Goal: Information Seeking & Learning: Learn about a topic

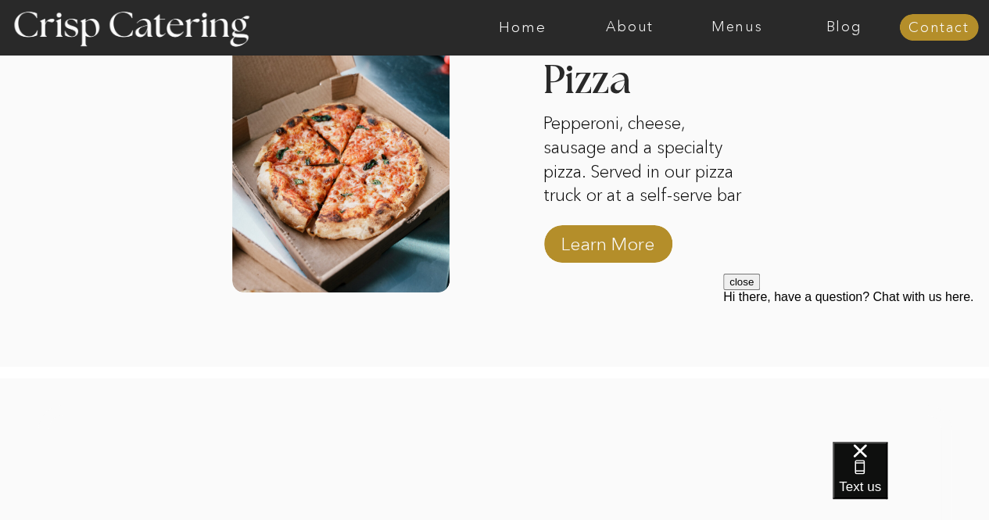
scroll to position [2738, 0]
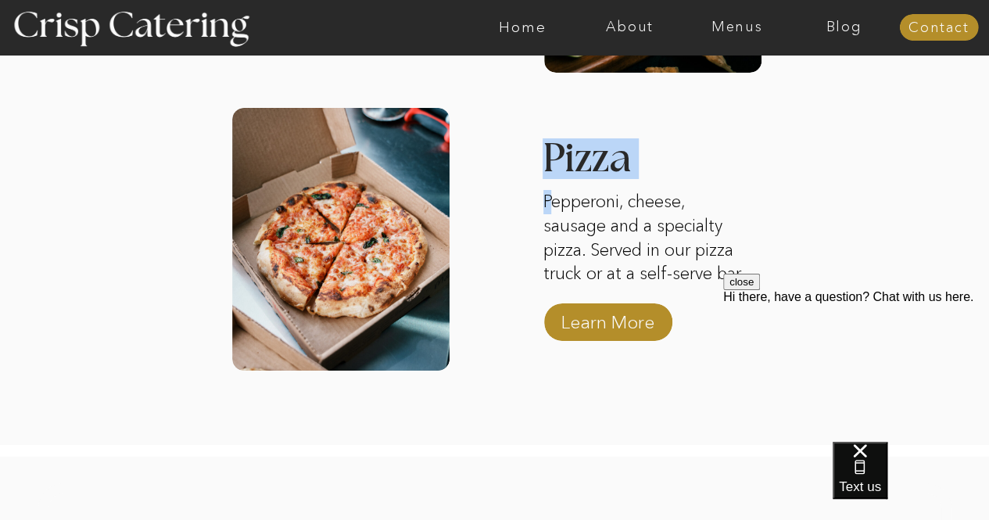
drag, startPoint x: 552, startPoint y: 201, endPoint x: 752, endPoint y: 271, distance: 212.2
drag, startPoint x: 739, startPoint y: 278, endPoint x: 576, endPoint y: 214, distance: 174.9
click at [723, 274] on html "close Hi there, have a question? Chat with us here." at bounding box center [856, 368] width 266 height 188
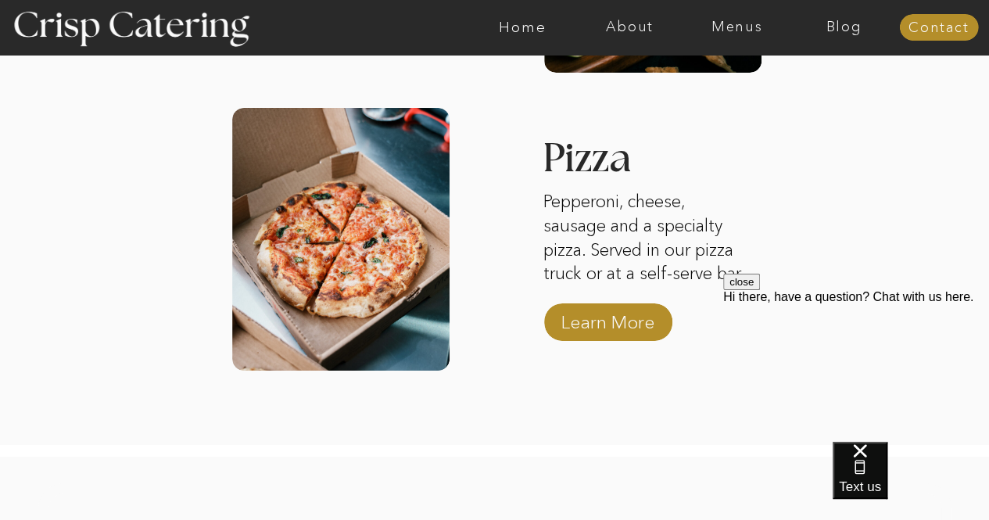
click at [576, 215] on p "Pepperoni, cheese, sausage and a specialty pizza. Served in our pizza truck or …" at bounding box center [648, 238] width 208 height 96
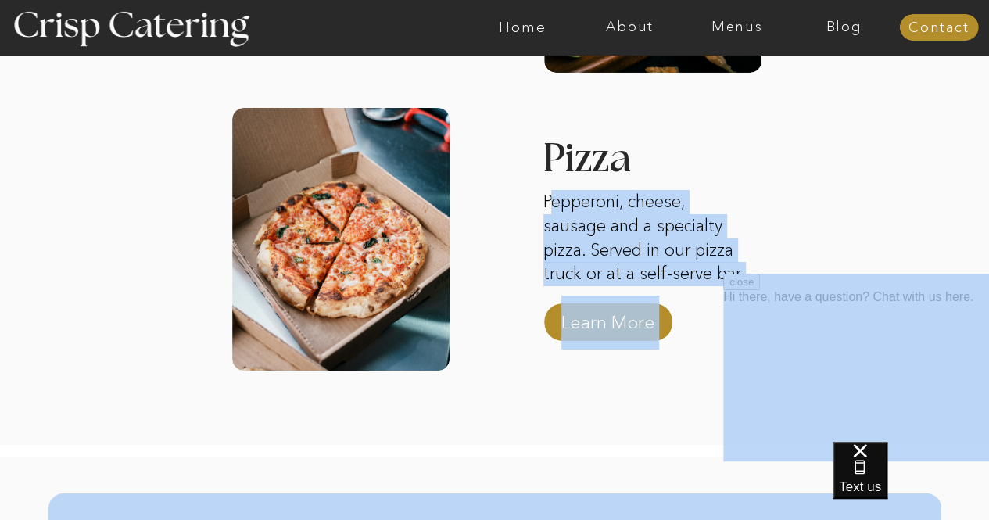
drag, startPoint x: 1271, startPoint y: 478, endPoint x: 723, endPoint y: 275, distance: 583.8
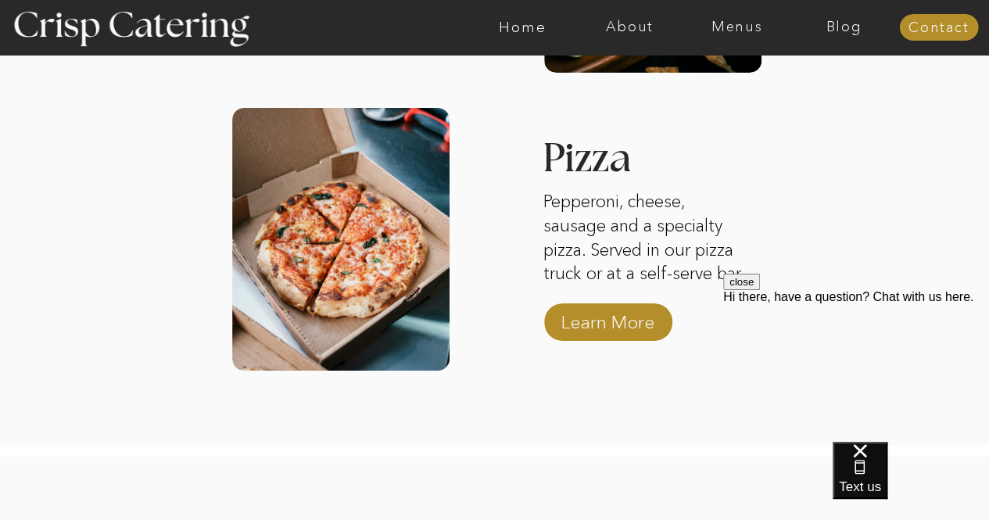
click at [723, 275] on div "close Hi there, have a question? Chat with us here." at bounding box center [856, 368] width 266 height 188
click at [609, 315] on p "Learn More" at bounding box center [608, 318] width 104 height 45
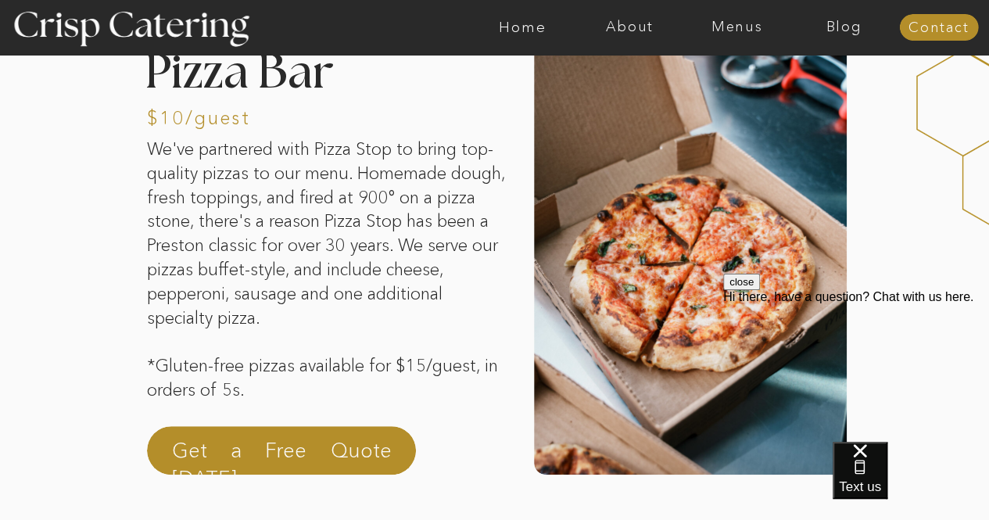
drag, startPoint x: 147, startPoint y: 151, endPoint x: 248, endPoint y: 390, distance: 259.7
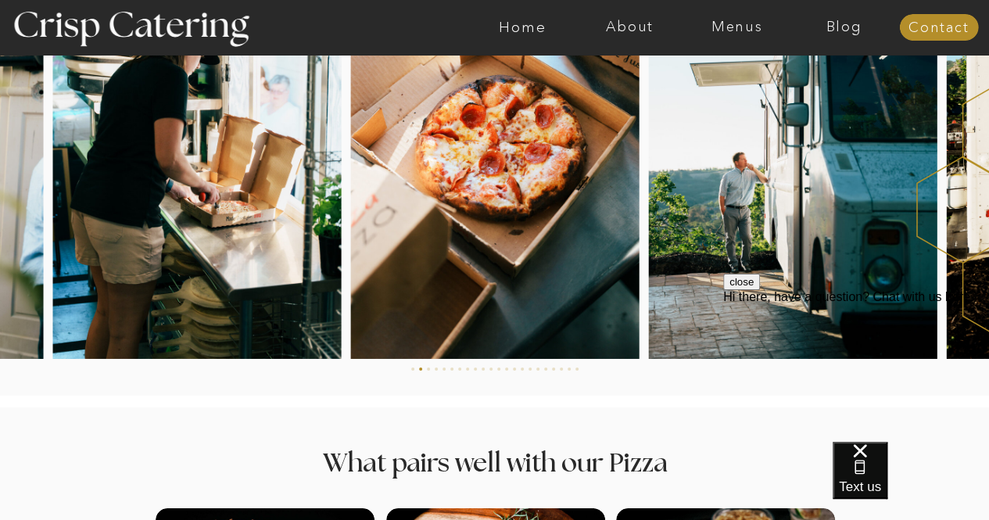
scroll to position [2425, 0]
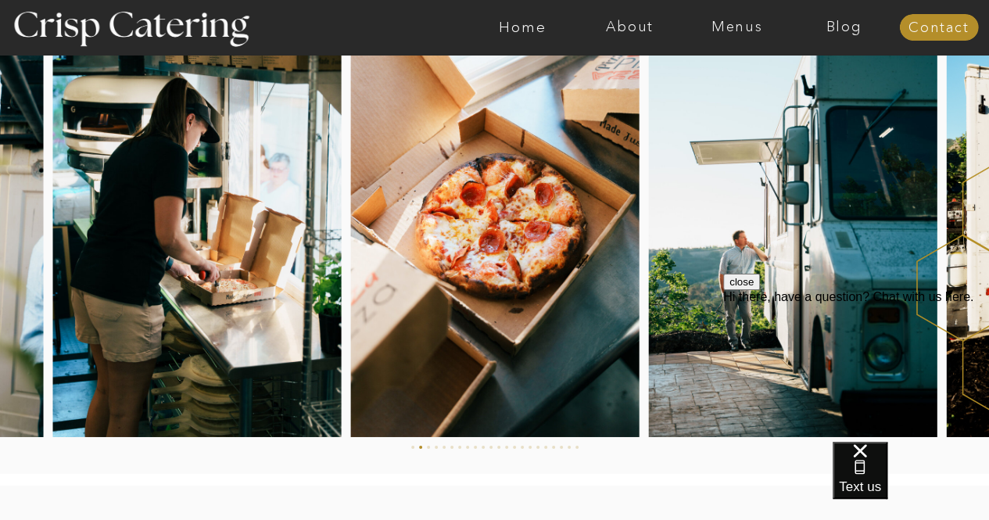
click at [760, 290] on button "close" at bounding box center [741, 282] width 37 height 16
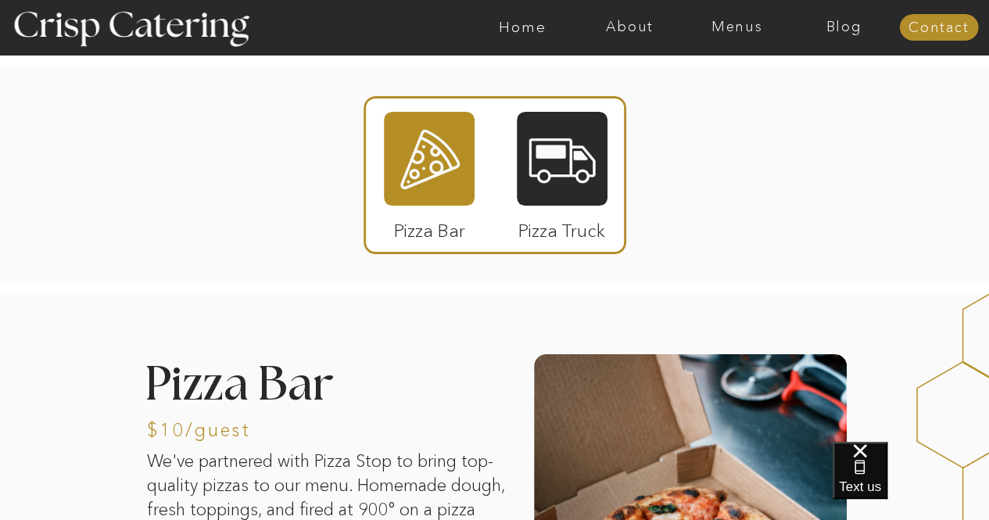
scroll to position [0, 0]
